Goal: Task Accomplishment & Management: Use online tool/utility

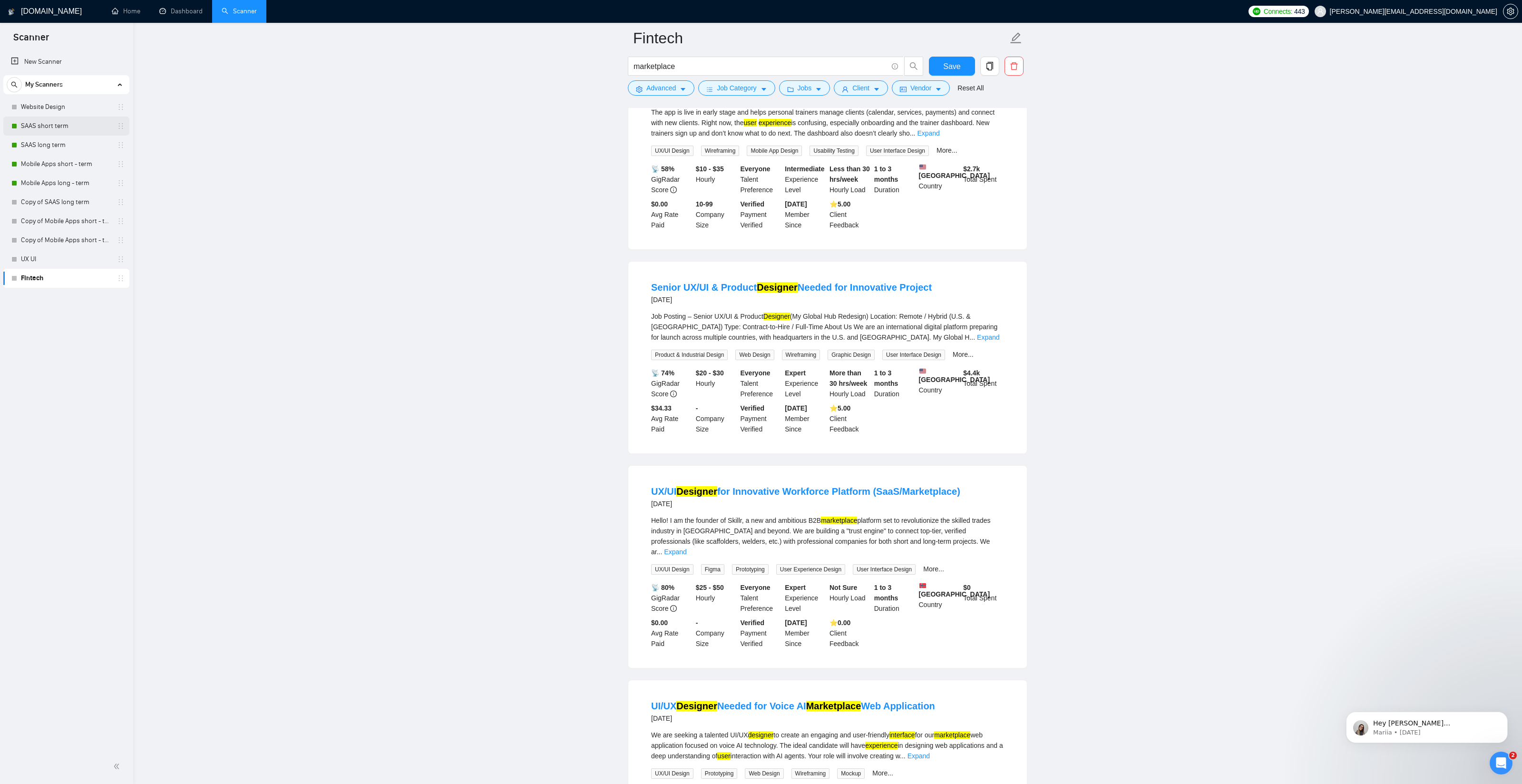
click at [46, 126] on link "SAAS short term" at bounding box center [66, 126] width 90 height 19
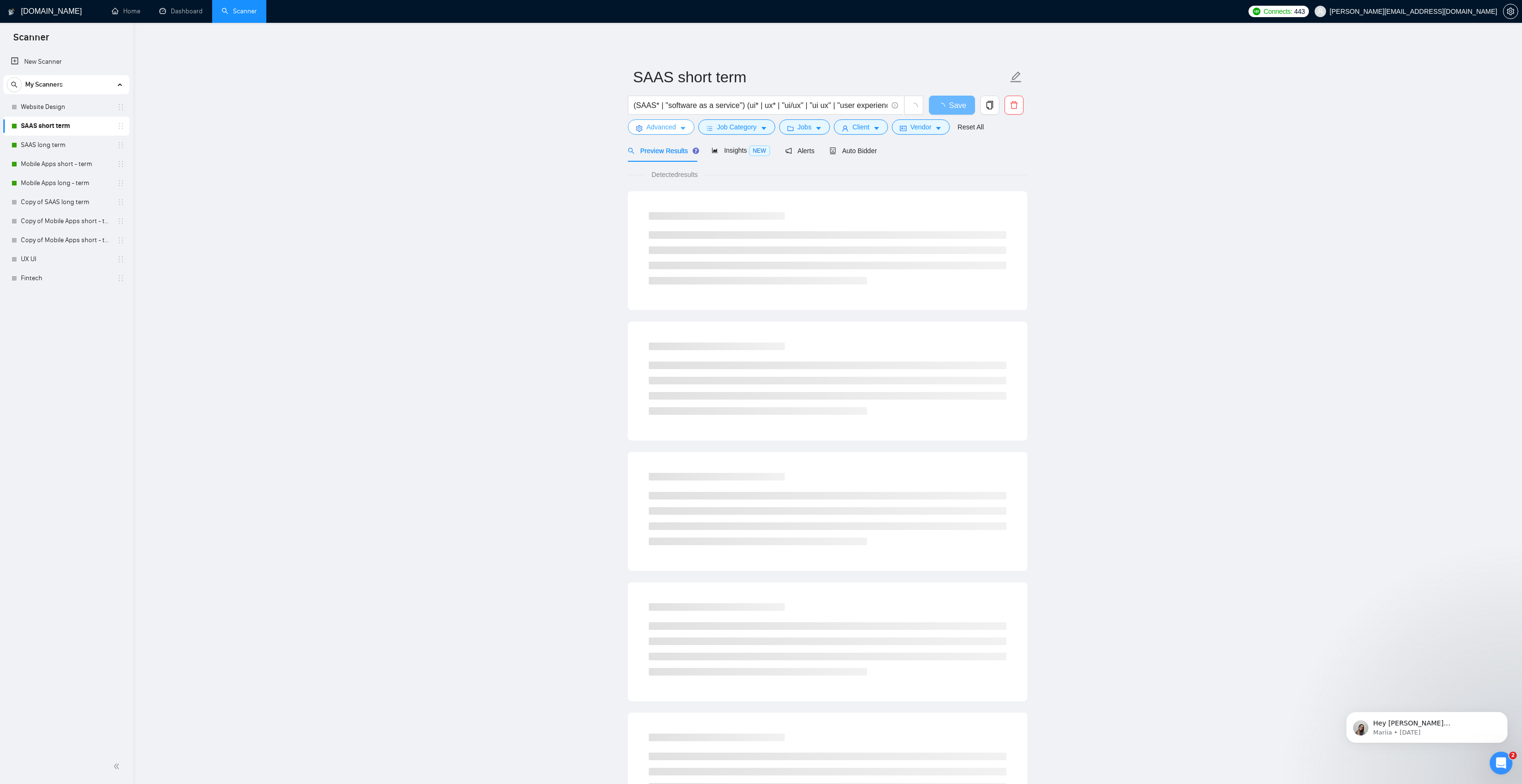
click at [673, 129] on span "Advanced" at bounding box center [661, 127] width 29 height 11
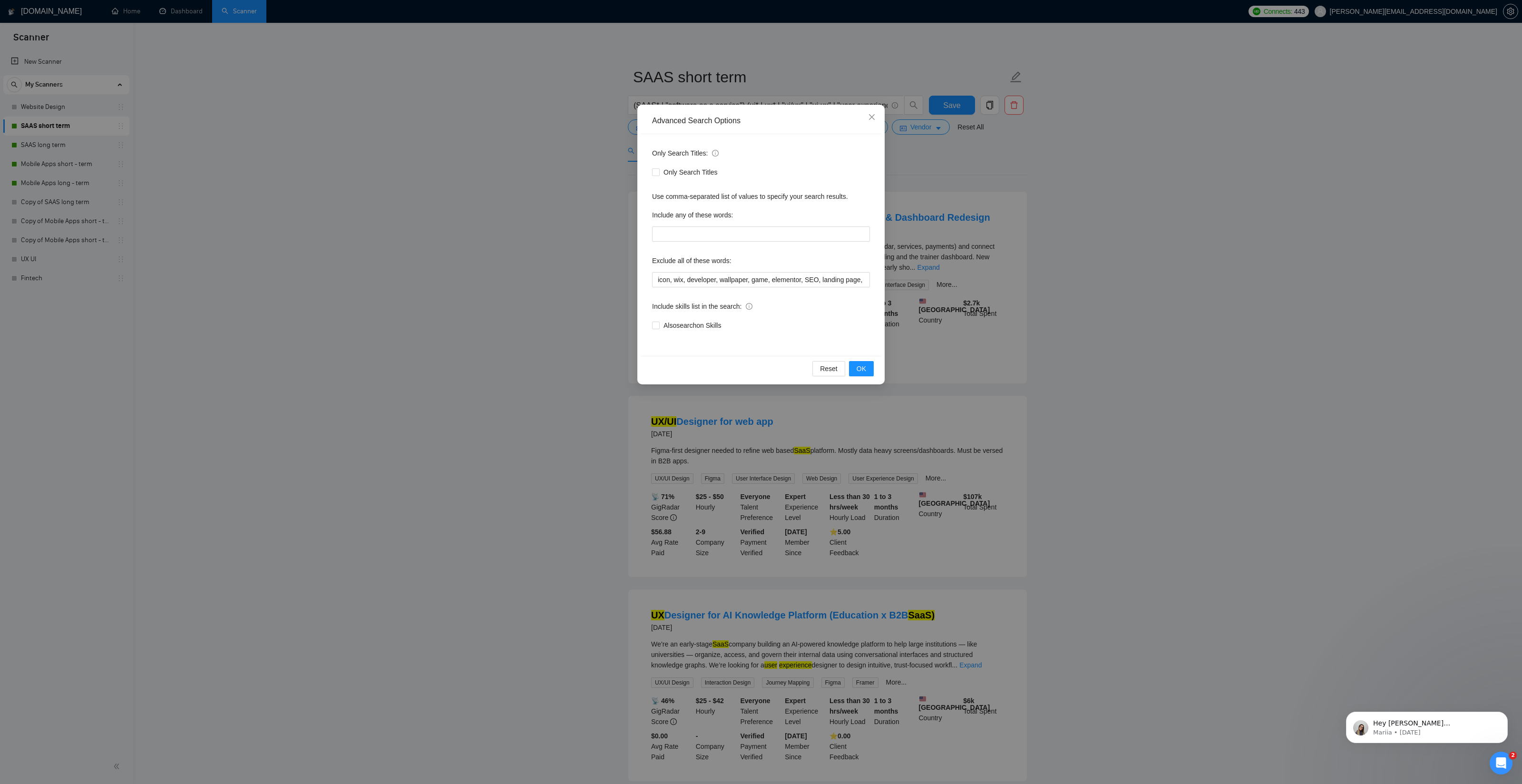
click at [536, 187] on div "Advanced Search Options Only Search Titles: Only Search Titles Use comma-separa…" at bounding box center [761, 392] width 1522 height 784
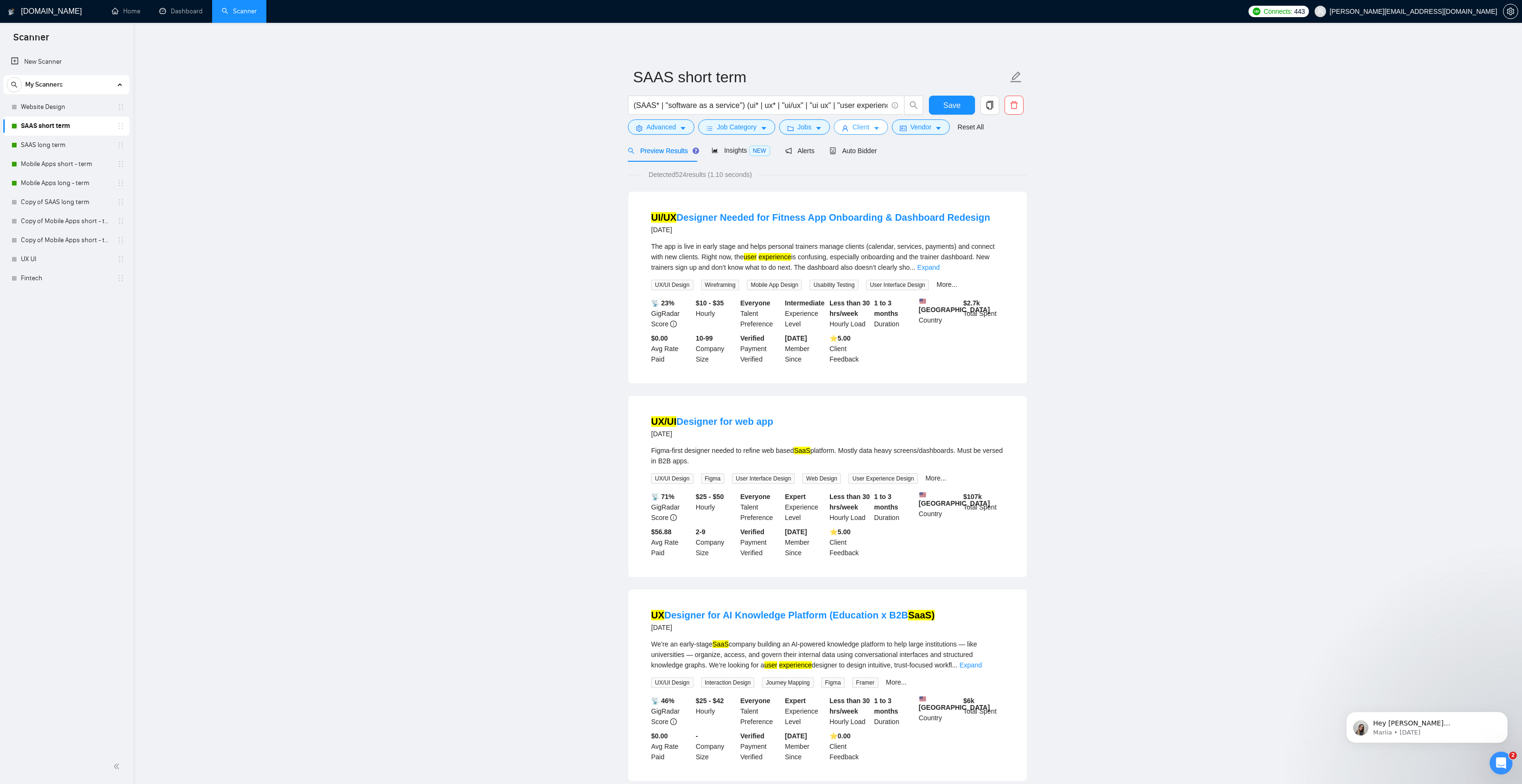
click at [856, 129] on span "Client" at bounding box center [861, 127] width 17 height 11
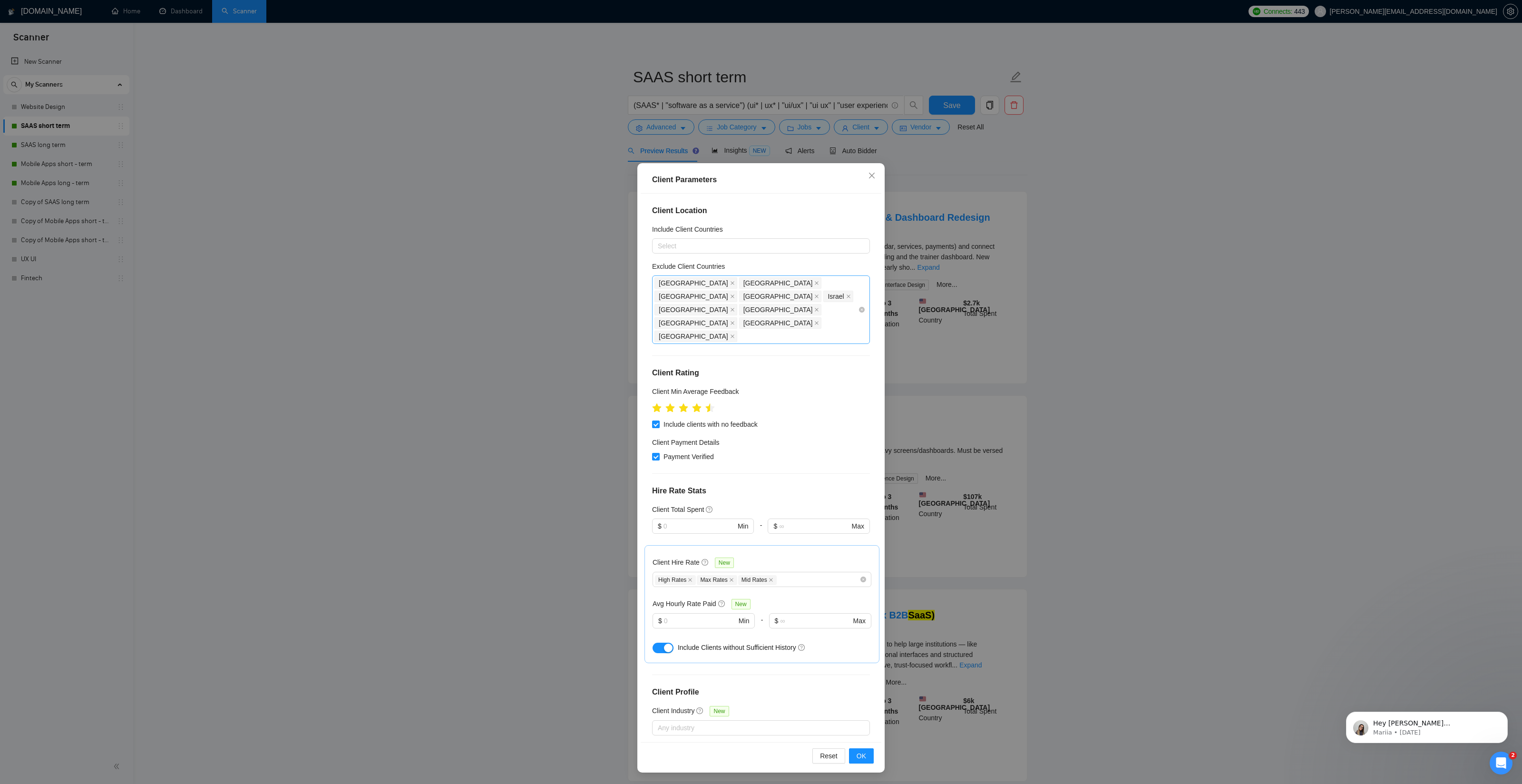
click at [847, 295] on div "[GEOGRAPHIC_DATA] [GEOGRAPHIC_DATA] [GEOGRAPHIC_DATA] [GEOGRAPHIC_DATA] [GEOGRA…" at bounding box center [756, 310] width 203 height 67
type input "[GEOGRAPHIC_DATA]"
click at [715, 342] on div "[GEOGRAPHIC_DATA]" at bounding box center [764, 341] width 201 height 11
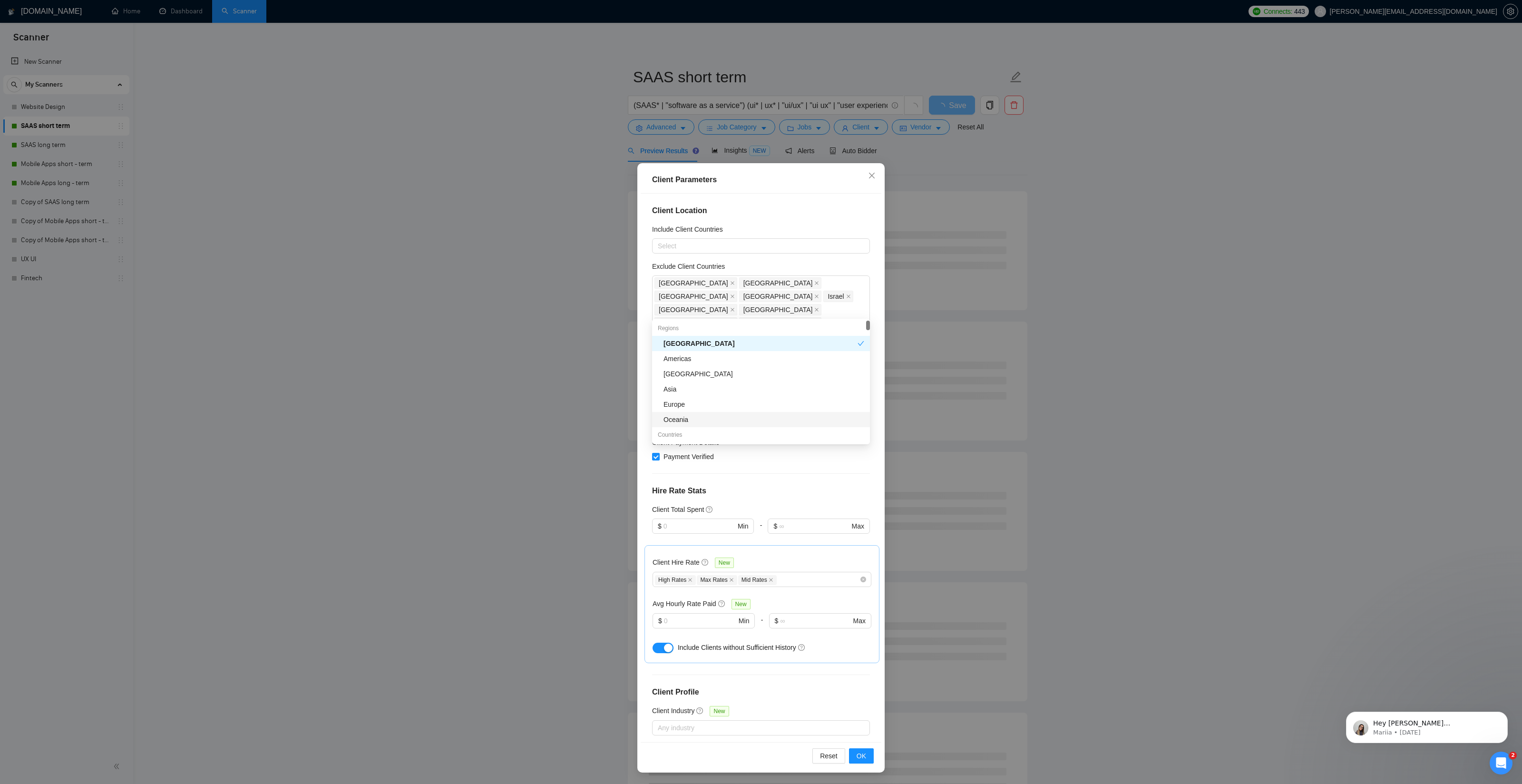
click at [856, 485] on h4 "Hire Rate Stats" at bounding box center [761, 491] width 218 height 12
click at [866, 756] on button "OK" at bounding box center [862, 756] width 25 height 15
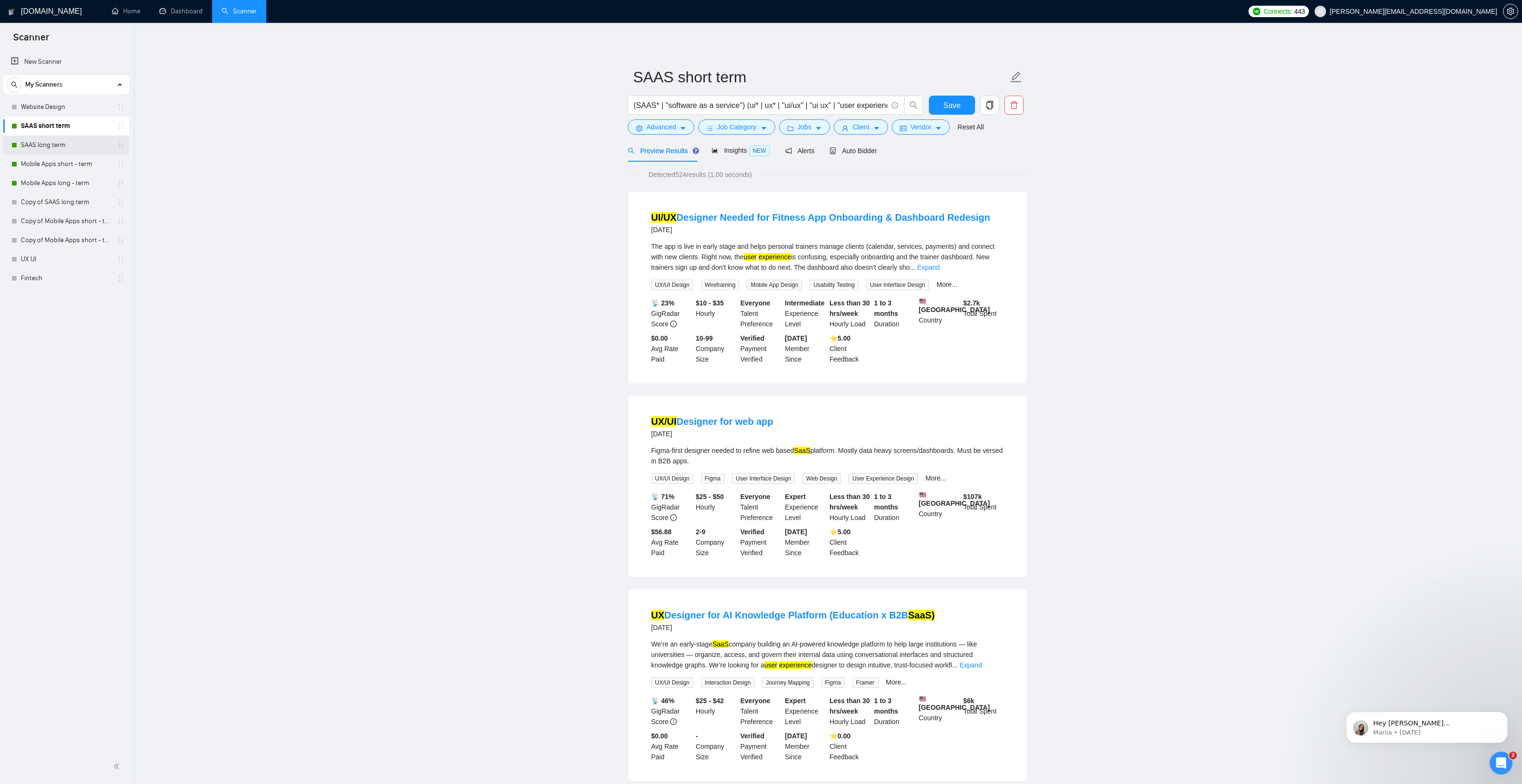
click at [46, 146] on link "SAAS long term" at bounding box center [66, 145] width 90 height 19
click at [948, 109] on span "Save" at bounding box center [951, 105] width 17 height 12
click at [49, 144] on link "SAAS long term" at bounding box center [66, 145] width 90 height 19
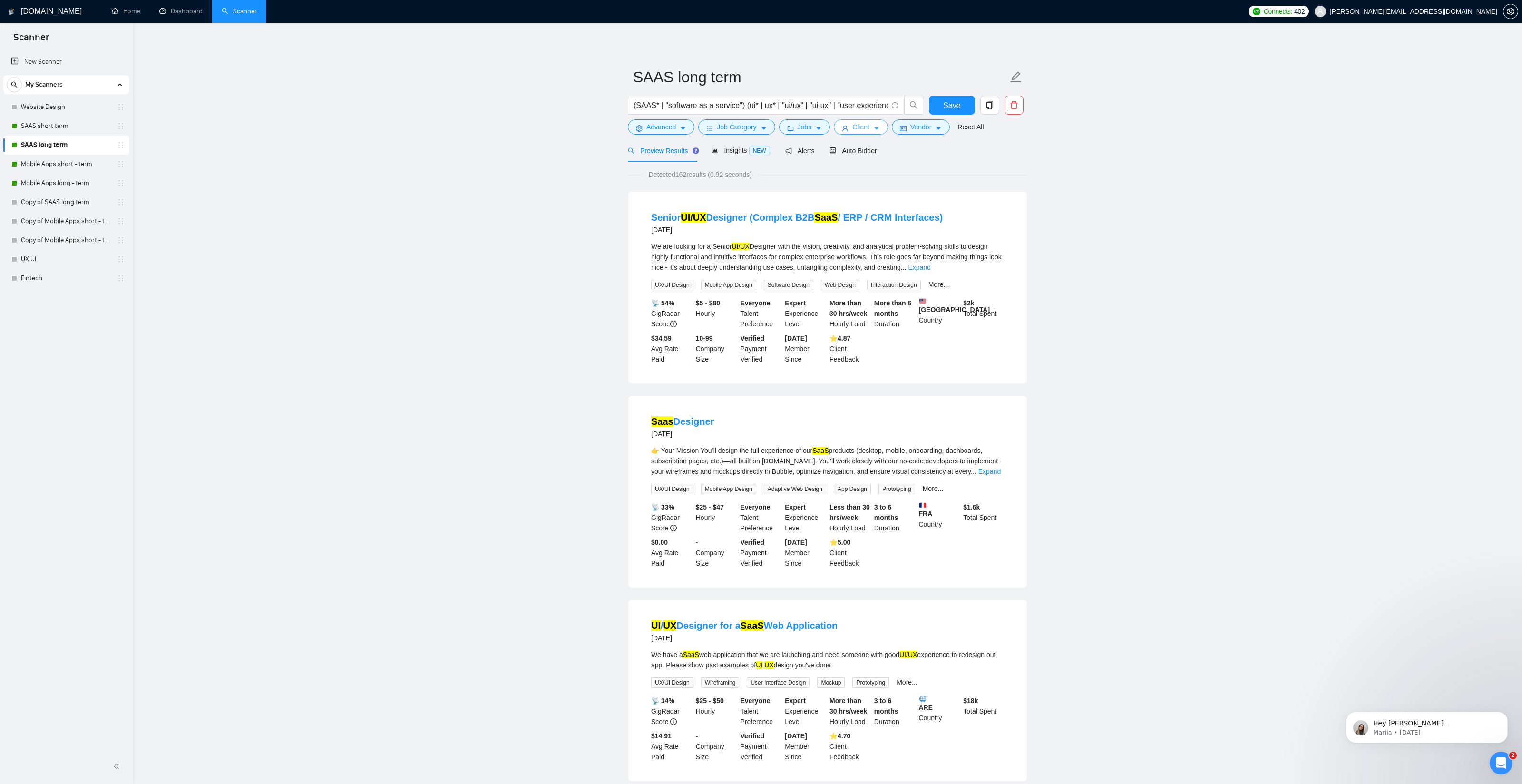
click at [869, 126] on span "Client" at bounding box center [861, 127] width 17 height 11
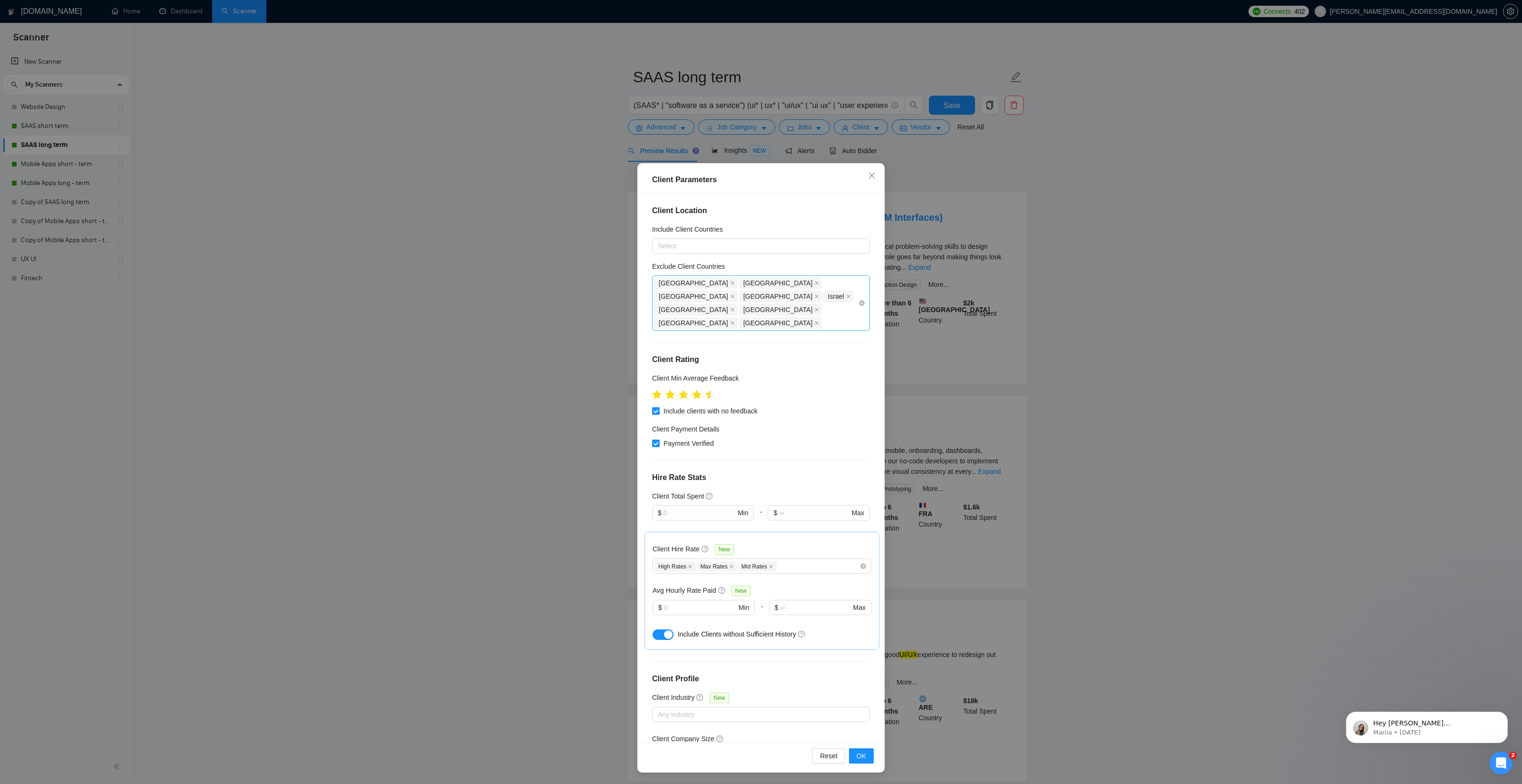
click at [818, 296] on div "[GEOGRAPHIC_DATA] [GEOGRAPHIC_DATA] [GEOGRAPHIC_DATA] [GEOGRAPHIC_DATA] [GEOGRA…" at bounding box center [756, 303] width 203 height 54
type input "[GEOGRAPHIC_DATA]"
click at [786, 330] on div "[GEOGRAPHIC_DATA]" at bounding box center [764, 330] width 201 height 11
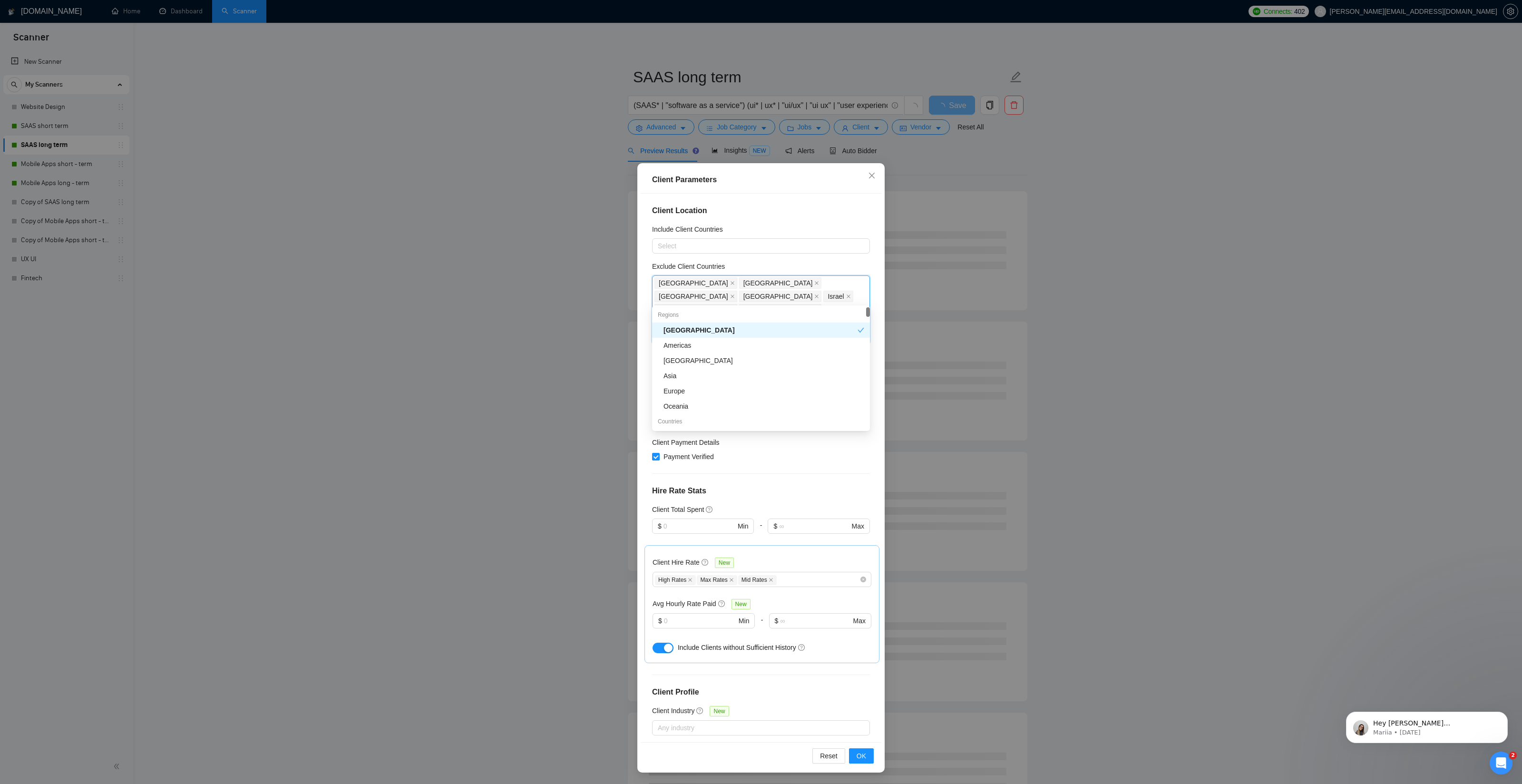
click at [648, 307] on div "Client Location Include Client Countries Select Exclude Client Countries [GEOGR…" at bounding box center [761, 468] width 241 height 549
click at [867, 758] on button "OK" at bounding box center [862, 756] width 25 height 15
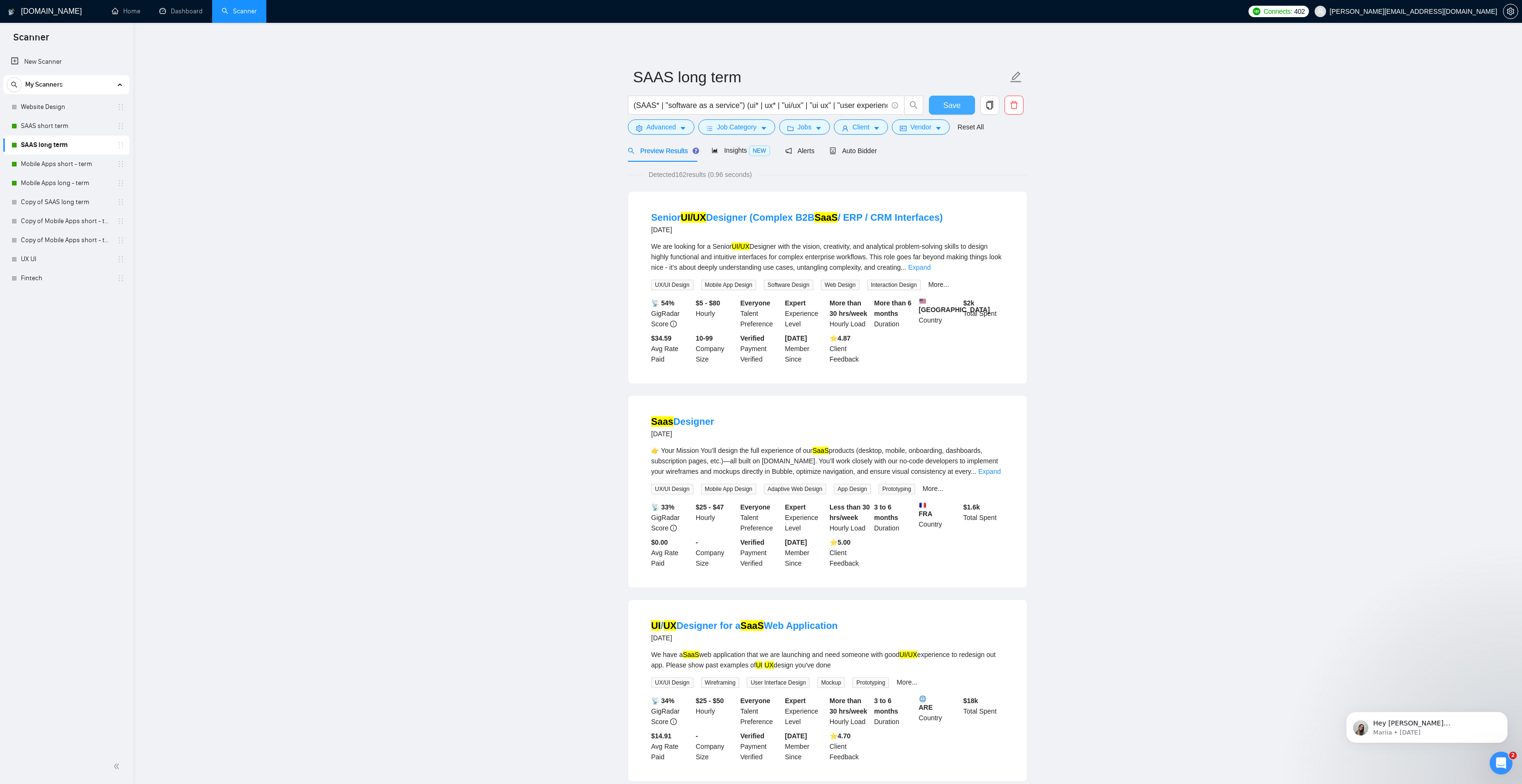
click at [956, 106] on span "Save" at bounding box center [951, 105] width 17 height 12
click at [72, 163] on link "Mobile Apps short - term" at bounding box center [66, 164] width 90 height 19
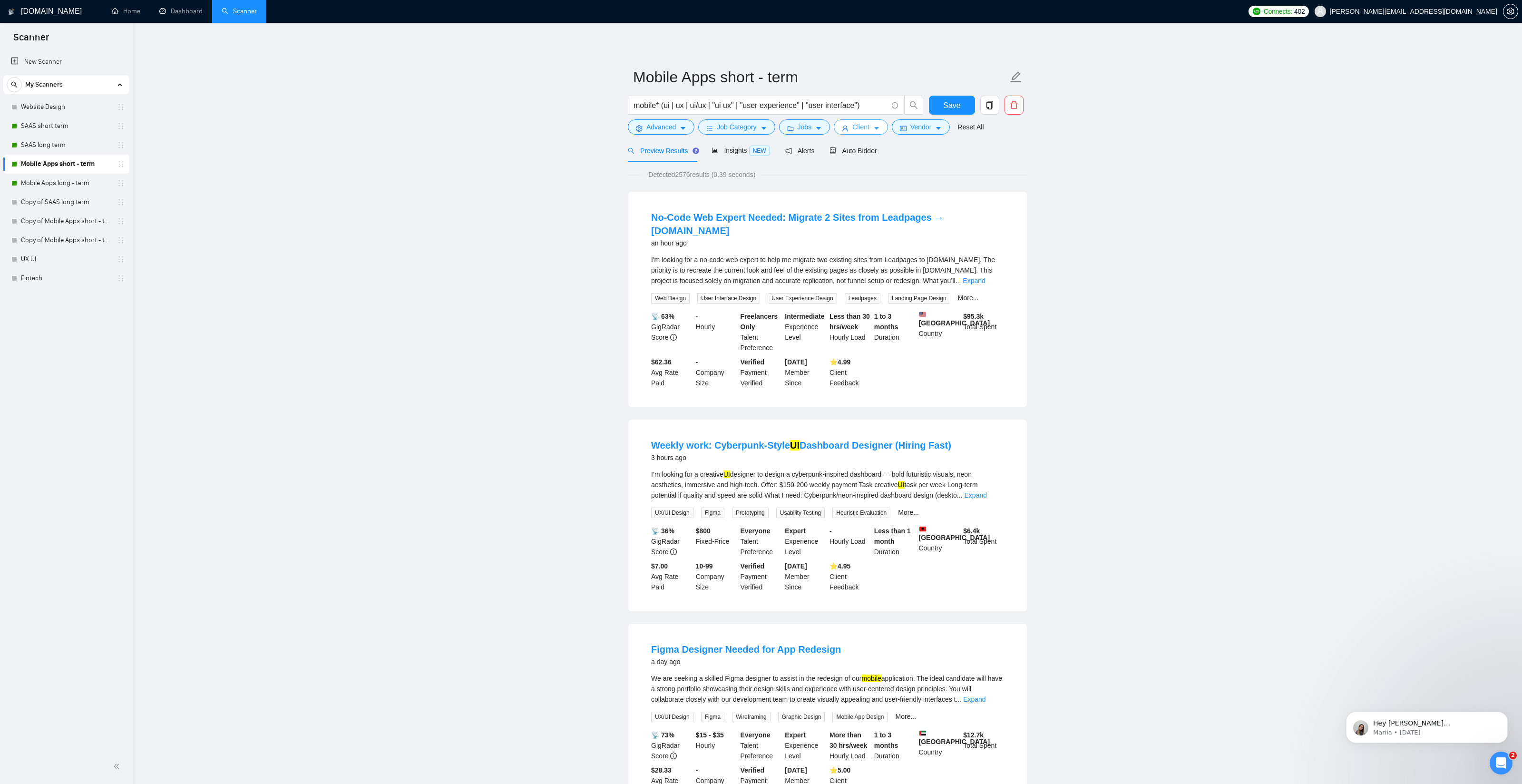
click at [853, 124] on button "Client" at bounding box center [861, 127] width 54 height 15
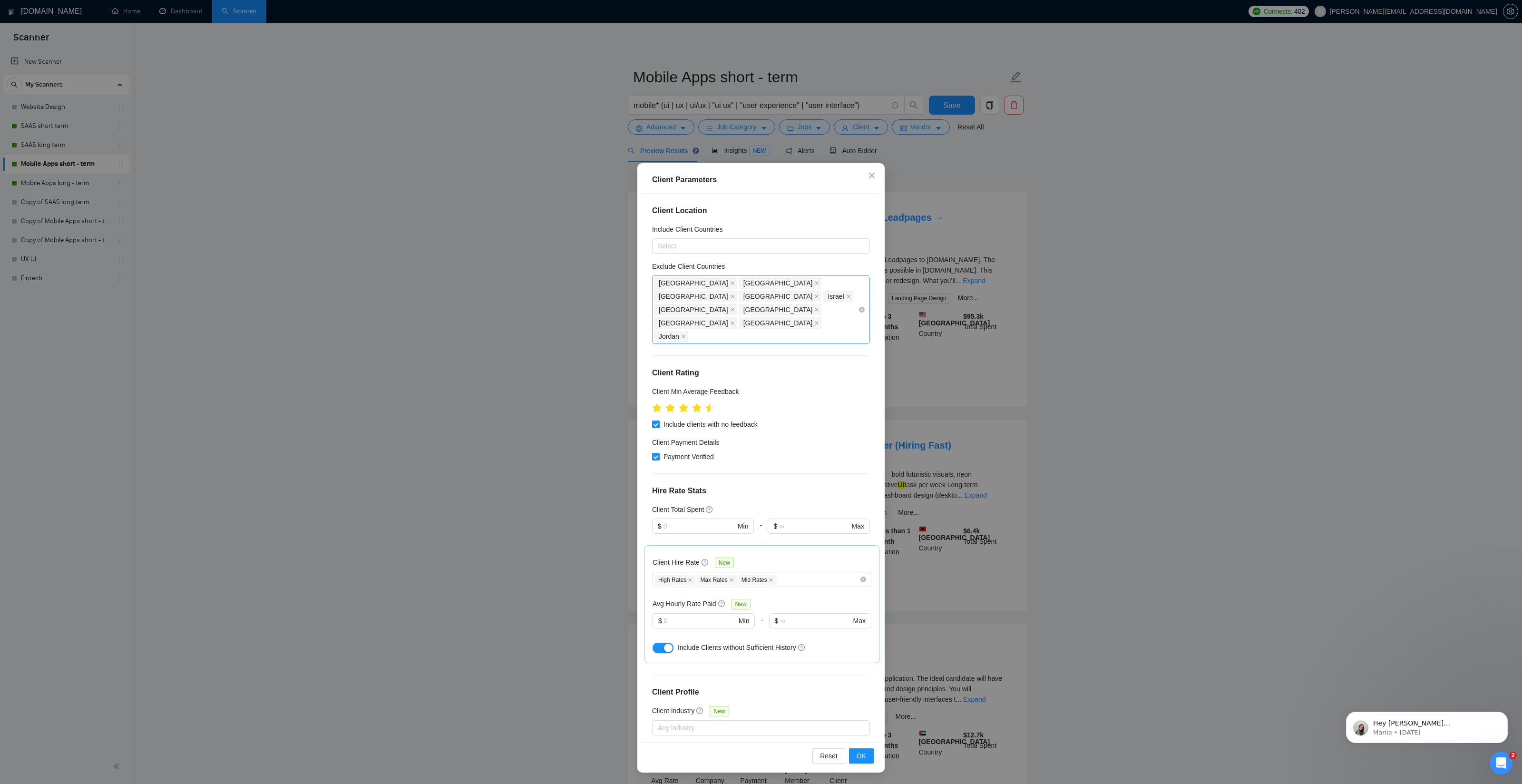
click at [845, 297] on div "[GEOGRAPHIC_DATA] [GEOGRAPHIC_DATA] [GEOGRAPHIC_DATA] [GEOGRAPHIC_DATA] [GEOGRA…" at bounding box center [756, 310] width 203 height 67
type input "[GEOGRAPHIC_DATA]"
click at [683, 342] on div "[GEOGRAPHIC_DATA]" at bounding box center [764, 341] width 201 height 11
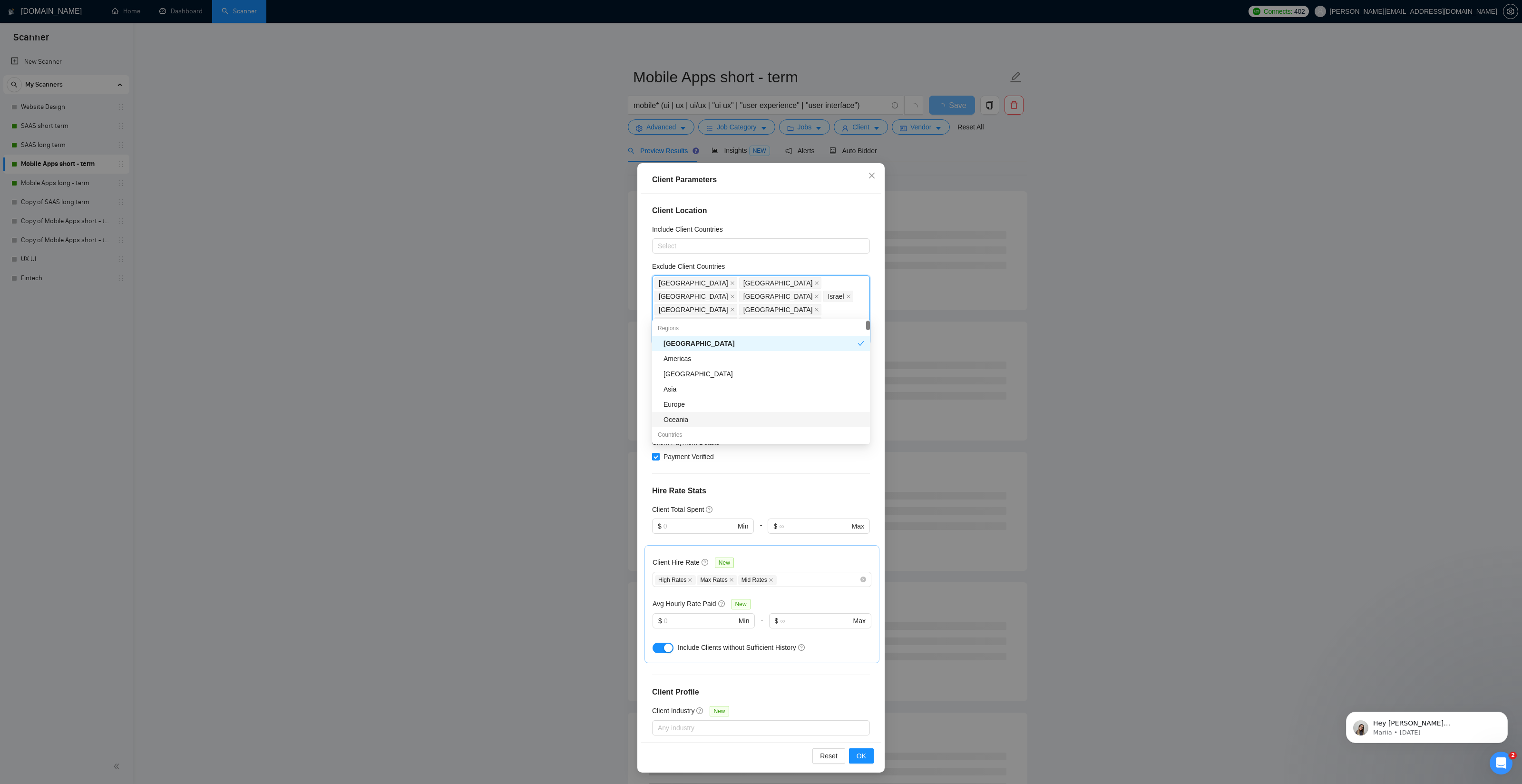
click at [648, 467] on div "Client Location Include Client Countries Select Exclude Client Countries [GEOGR…" at bounding box center [761, 468] width 241 height 549
click at [868, 755] on button "OK" at bounding box center [862, 756] width 25 height 15
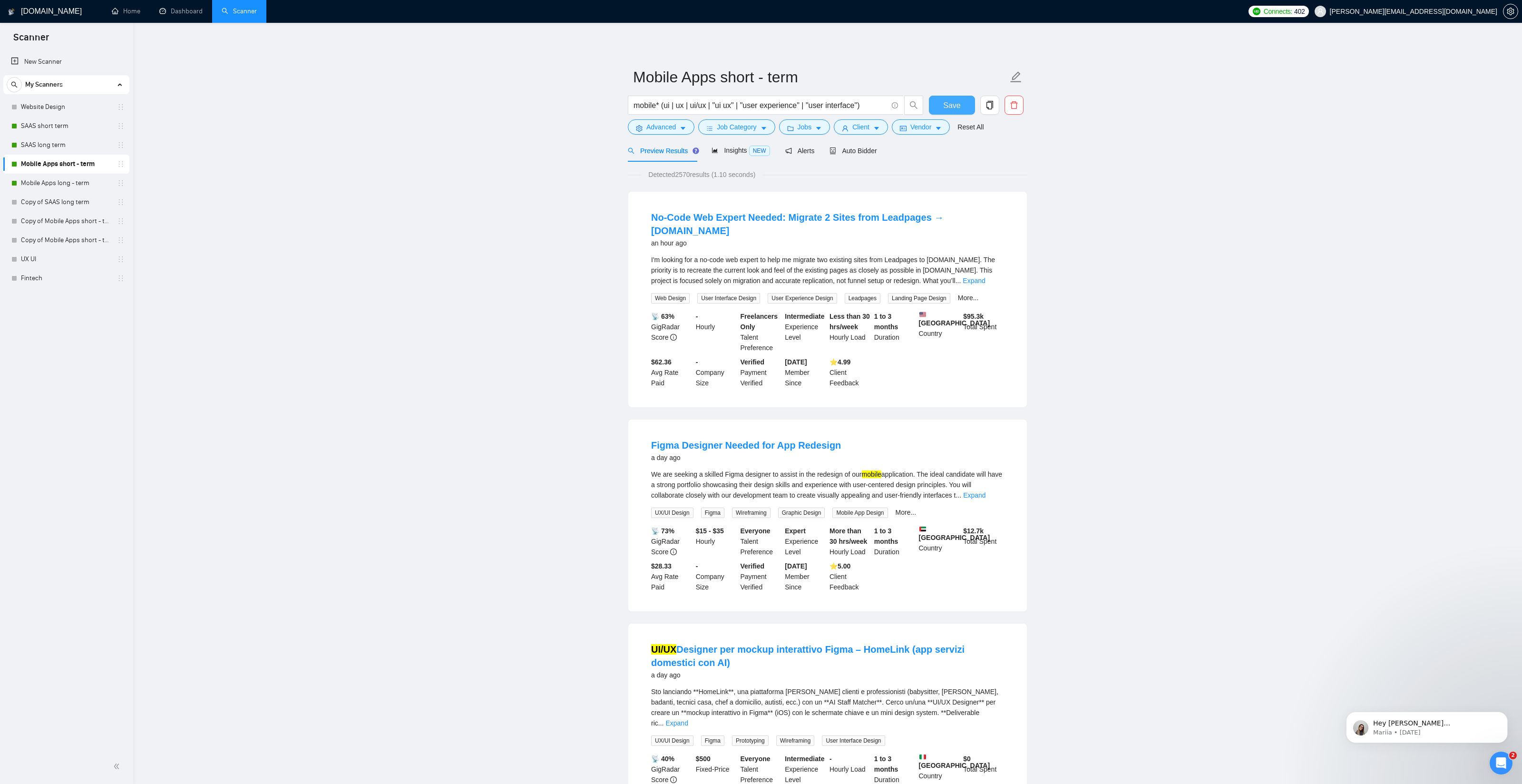
click at [946, 104] on span "Save" at bounding box center [951, 105] width 17 height 12
click at [43, 183] on link "Mobile Apps long - term" at bounding box center [66, 183] width 90 height 19
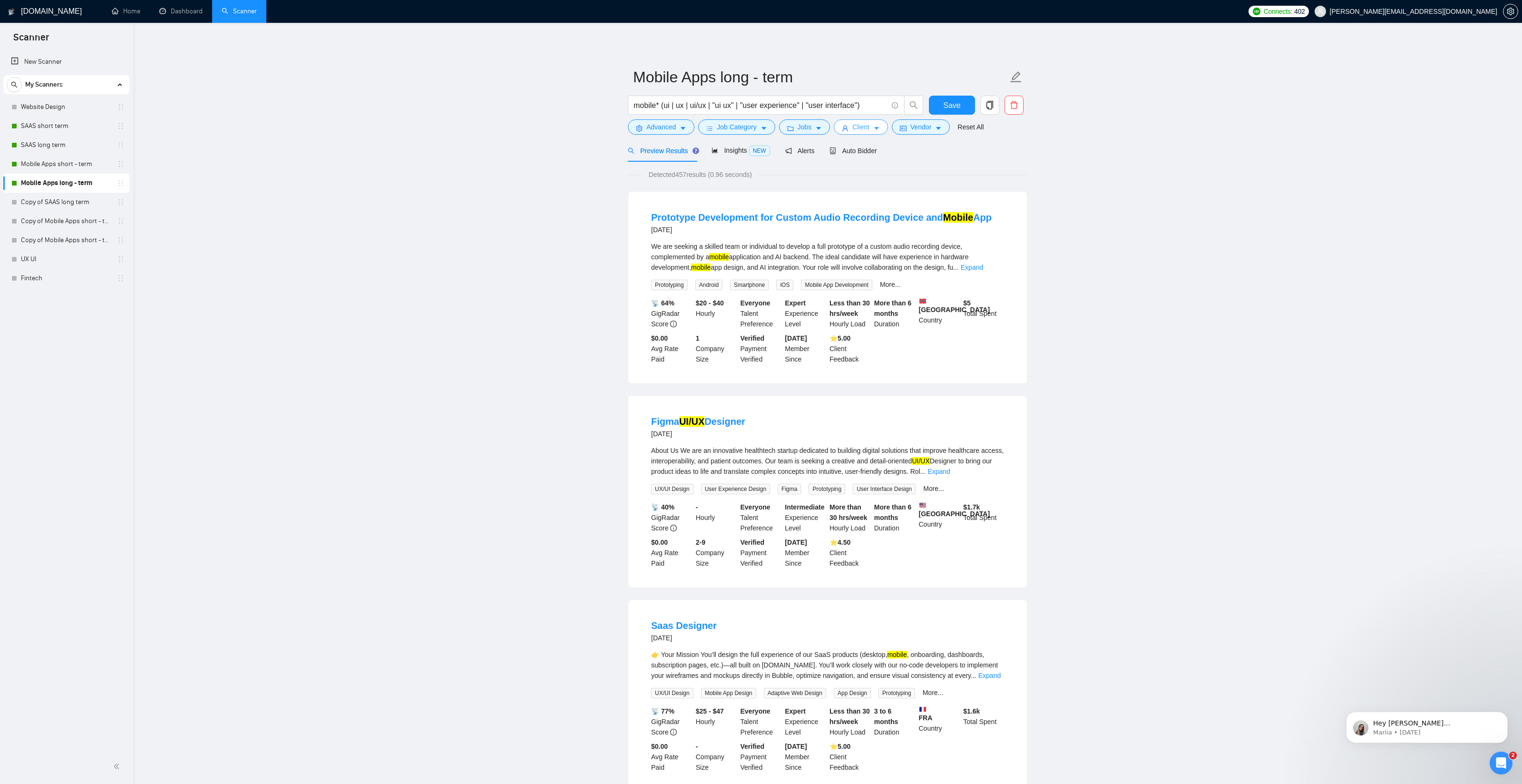
click at [866, 125] on span "Client" at bounding box center [861, 127] width 17 height 11
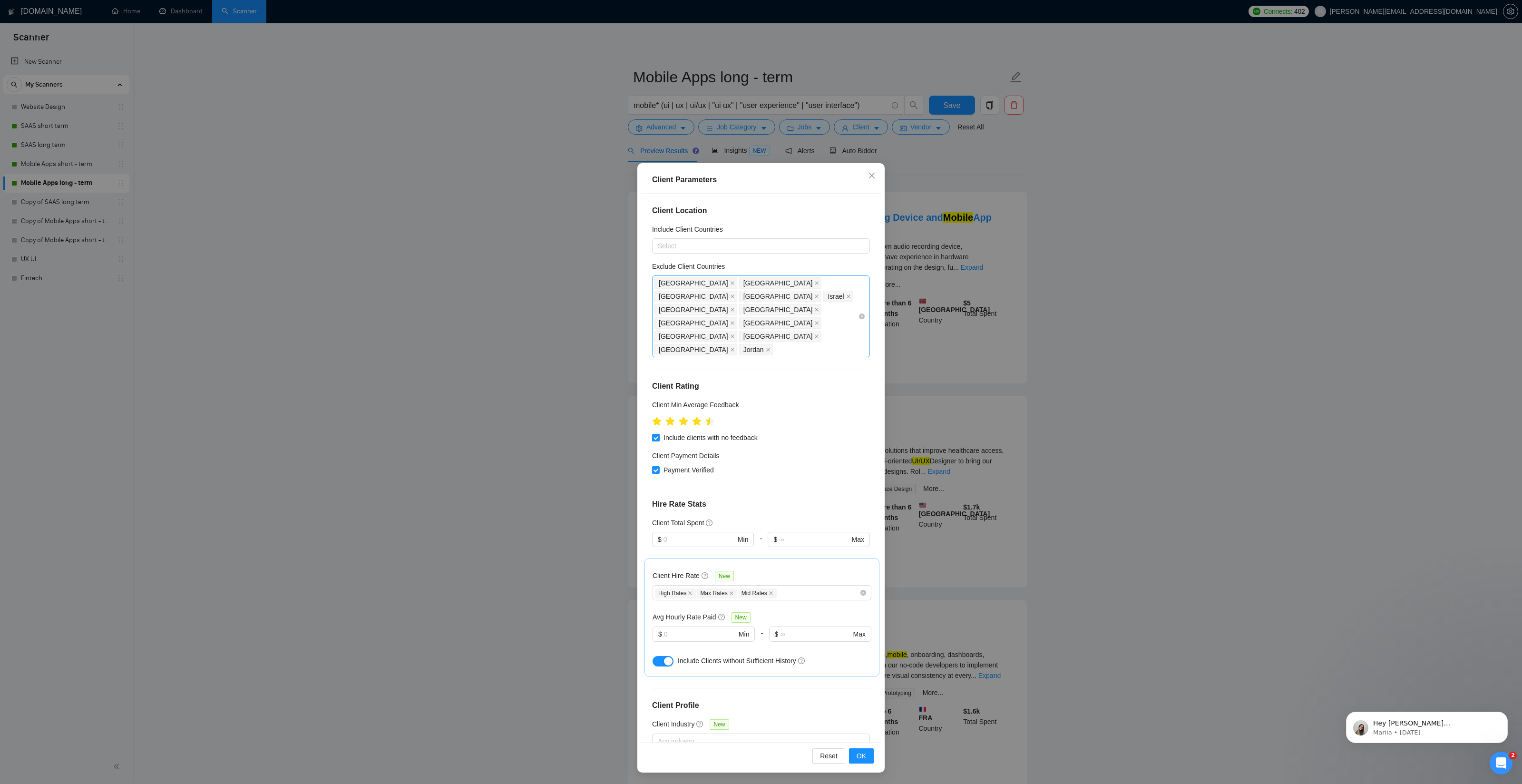
click at [787, 308] on div "[GEOGRAPHIC_DATA] [GEOGRAPHIC_DATA] [GEOGRAPHIC_DATA] [GEOGRAPHIC_DATA] [GEOGRA…" at bounding box center [756, 316] width 203 height 80
type input "[GEOGRAPHIC_DATA]"
click at [745, 345] on div "[GEOGRAPHIC_DATA]" at bounding box center [764, 343] width 201 height 11
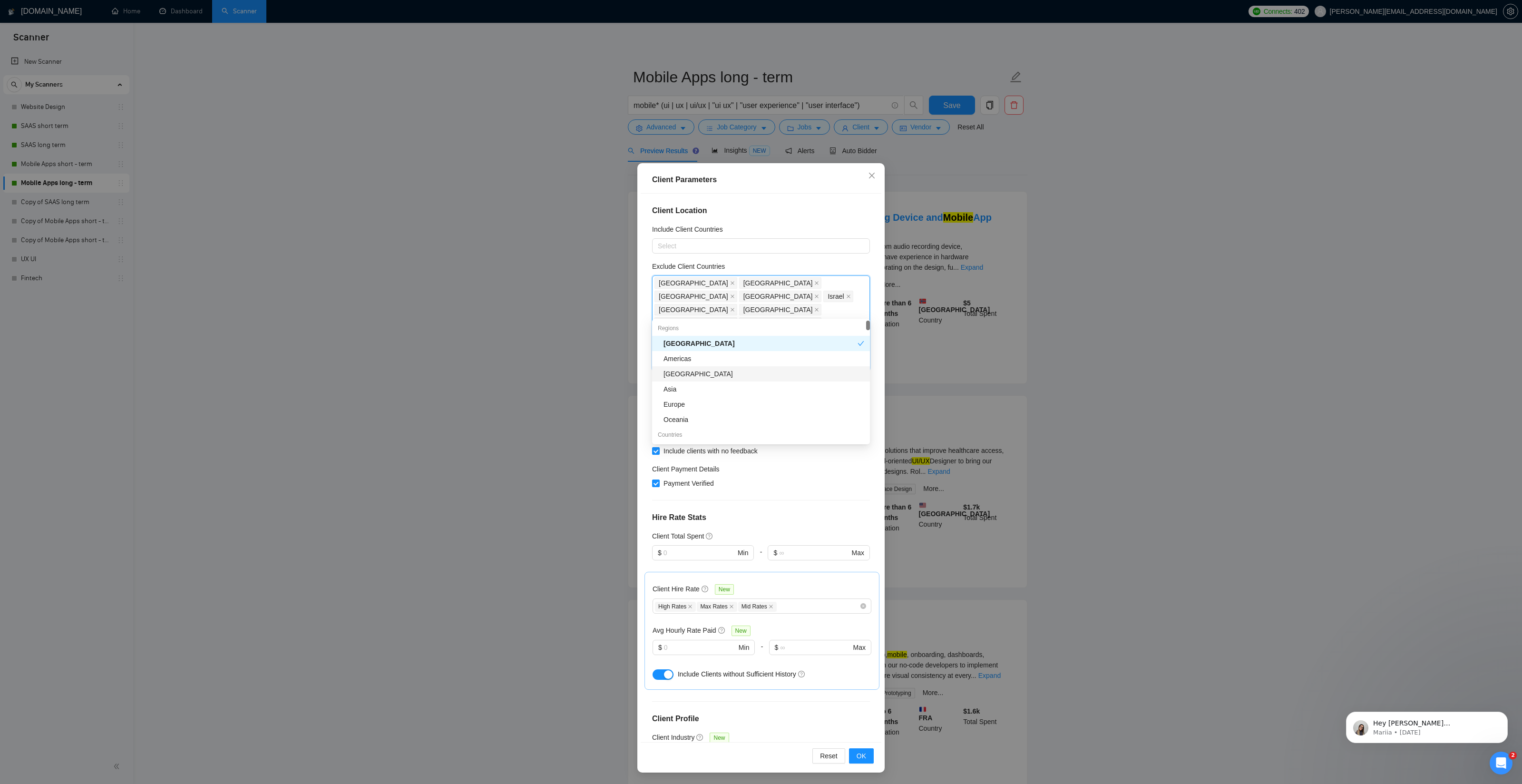
click at [643, 350] on div "Client Location Include Client Countries Select Exclude Client Countries [GEOGR…" at bounding box center [761, 468] width 241 height 549
click at [862, 755] on span "OK" at bounding box center [861, 756] width 9 height 11
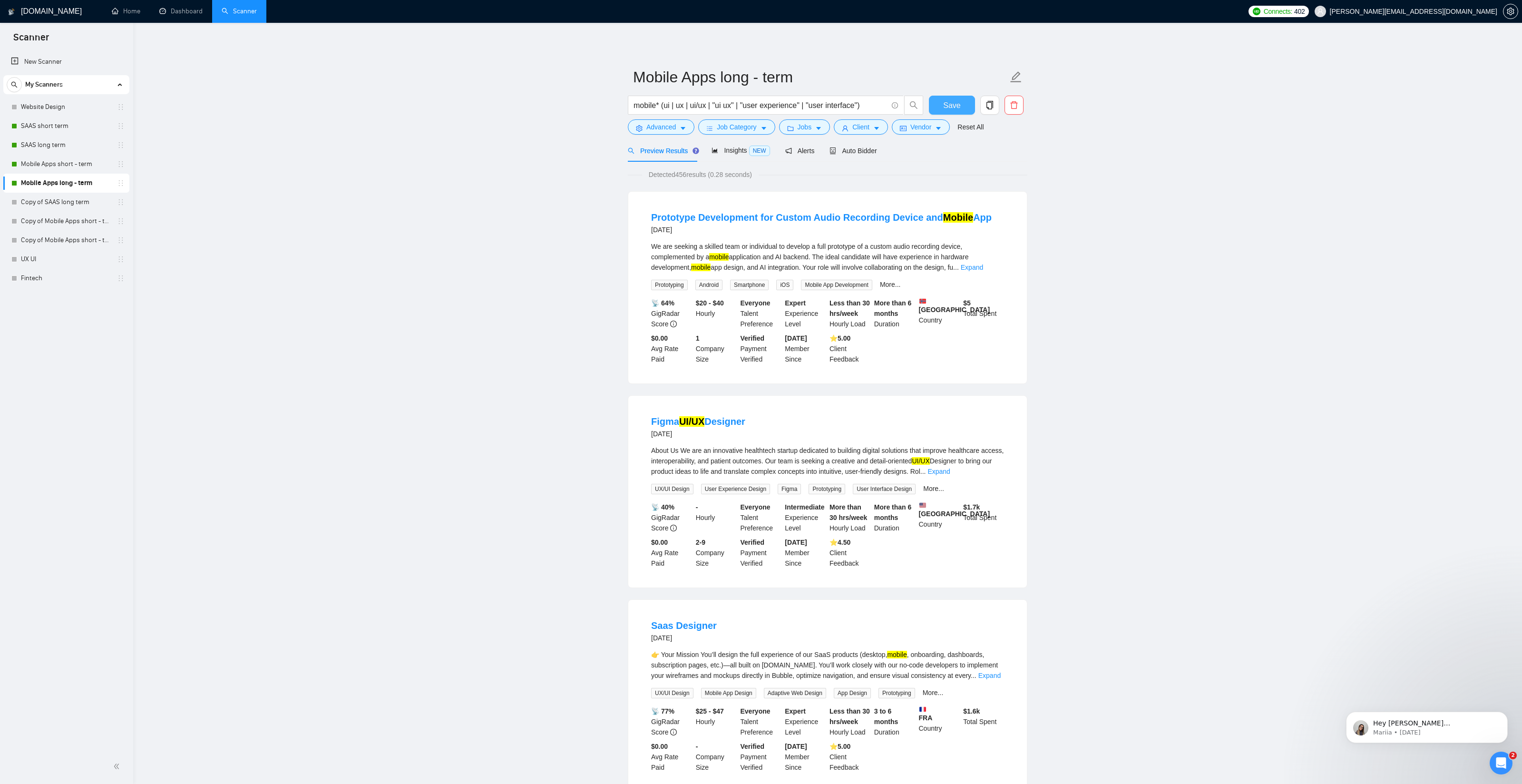
click at [956, 110] on span "Save" at bounding box center [951, 105] width 17 height 12
